Goal: Task Accomplishment & Management: Manage account settings

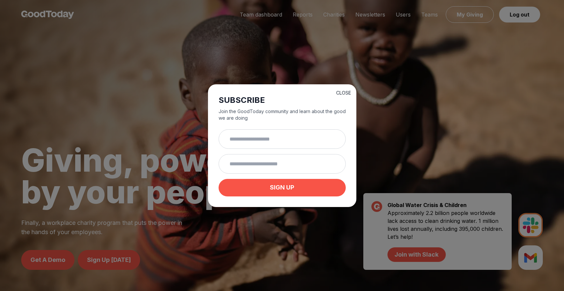
click at [346, 92] on button "CLOSE" at bounding box center [343, 93] width 15 height 7
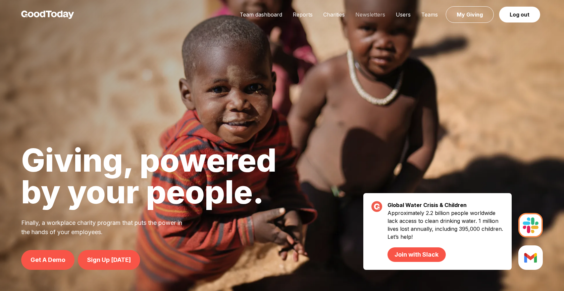
click at [361, 16] on link "Newsletters" at bounding box center [370, 14] width 40 height 7
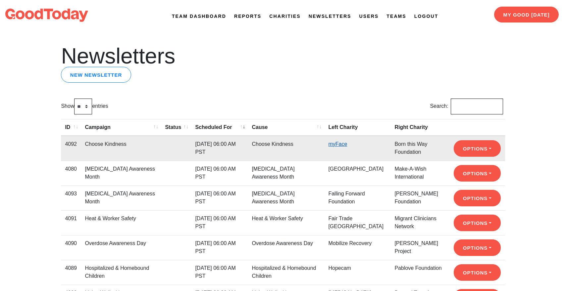
click at [340, 144] on link "myFace" at bounding box center [337, 144] width 19 height 6
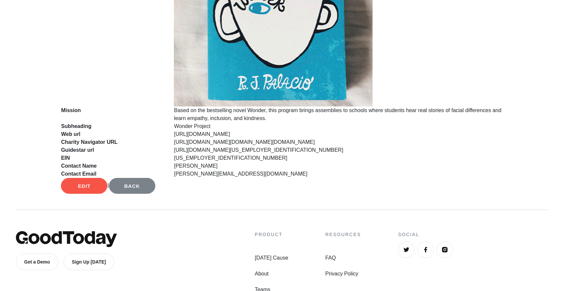
scroll to position [431, 0]
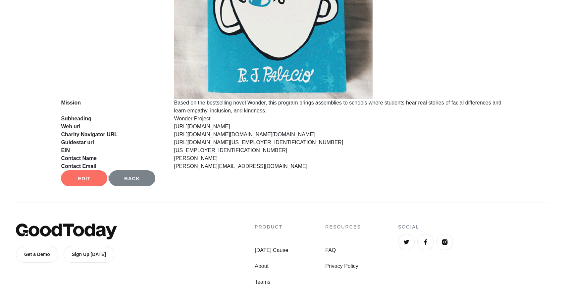
click at [84, 180] on link "Edit" at bounding box center [84, 179] width 46 height 16
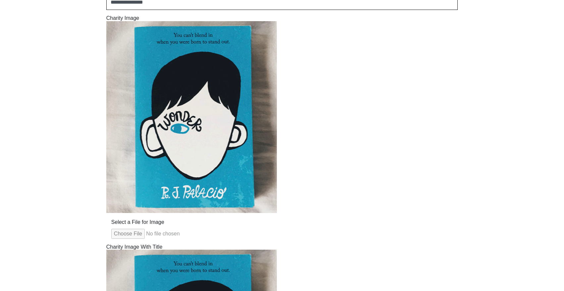
scroll to position [376, 0]
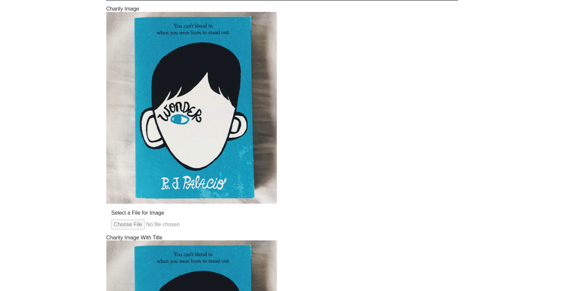
click at [125, 221] on input "Select a File for Image" at bounding box center [191, 225] width 161 height 10
type input "**********"
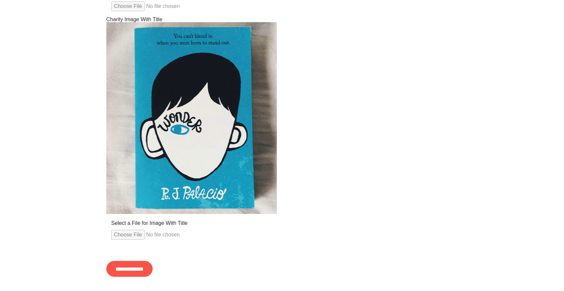
scroll to position [598, 0]
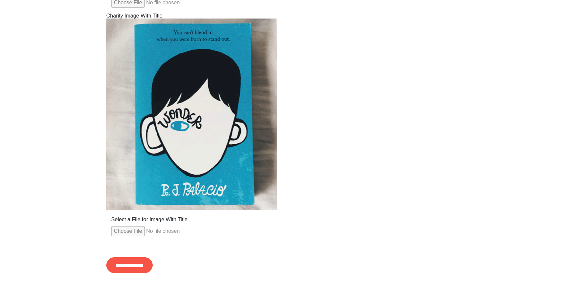
click at [135, 234] on input "Select a File for Image With Title" at bounding box center [191, 231] width 161 height 10
type input "**********"
click at [153, 262] on input "**********" at bounding box center [129, 266] width 46 height 16
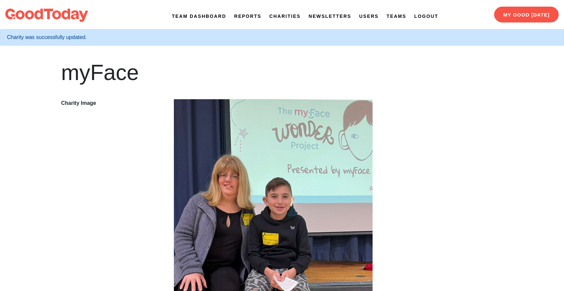
click at [341, 14] on link "Newsletters" at bounding box center [330, 16] width 43 height 7
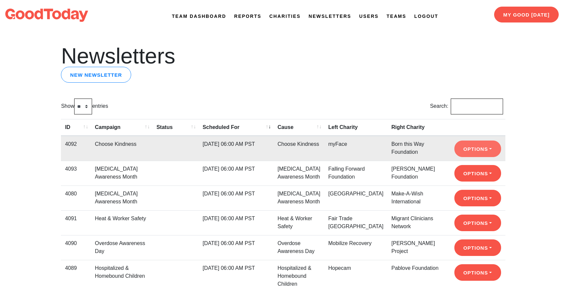
click at [462, 152] on button "Options" at bounding box center [477, 149] width 47 height 17
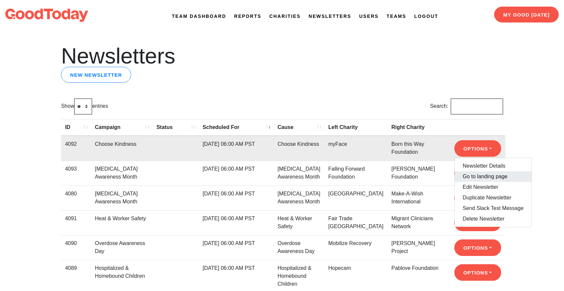
click at [467, 176] on link "Go to landing page" at bounding box center [493, 177] width 77 height 11
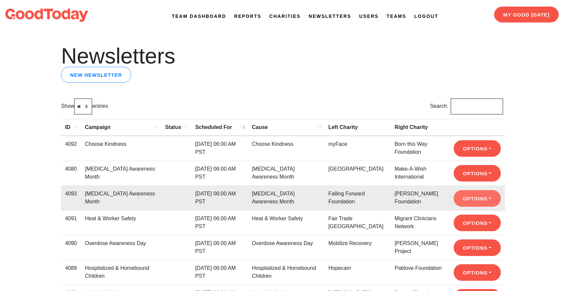
click at [473, 157] on button "Options" at bounding box center [477, 148] width 47 height 17
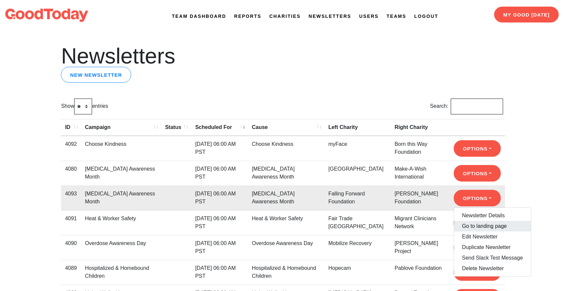
click at [475, 224] on link "Go to landing page" at bounding box center [492, 226] width 77 height 11
